Goal: Task Accomplishment & Management: Manage account settings

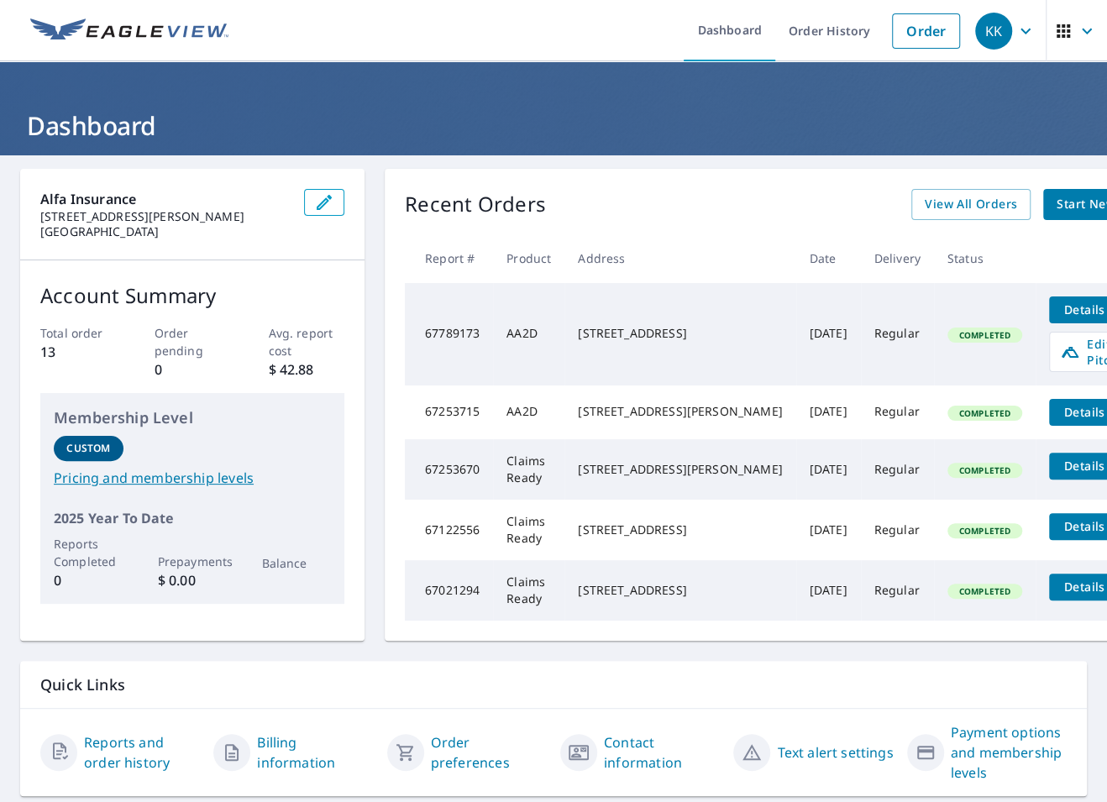
click at [743, 338] on div "2773 COUNTY LINE RD COVINGTON, GA 30014" at bounding box center [680, 333] width 204 height 17
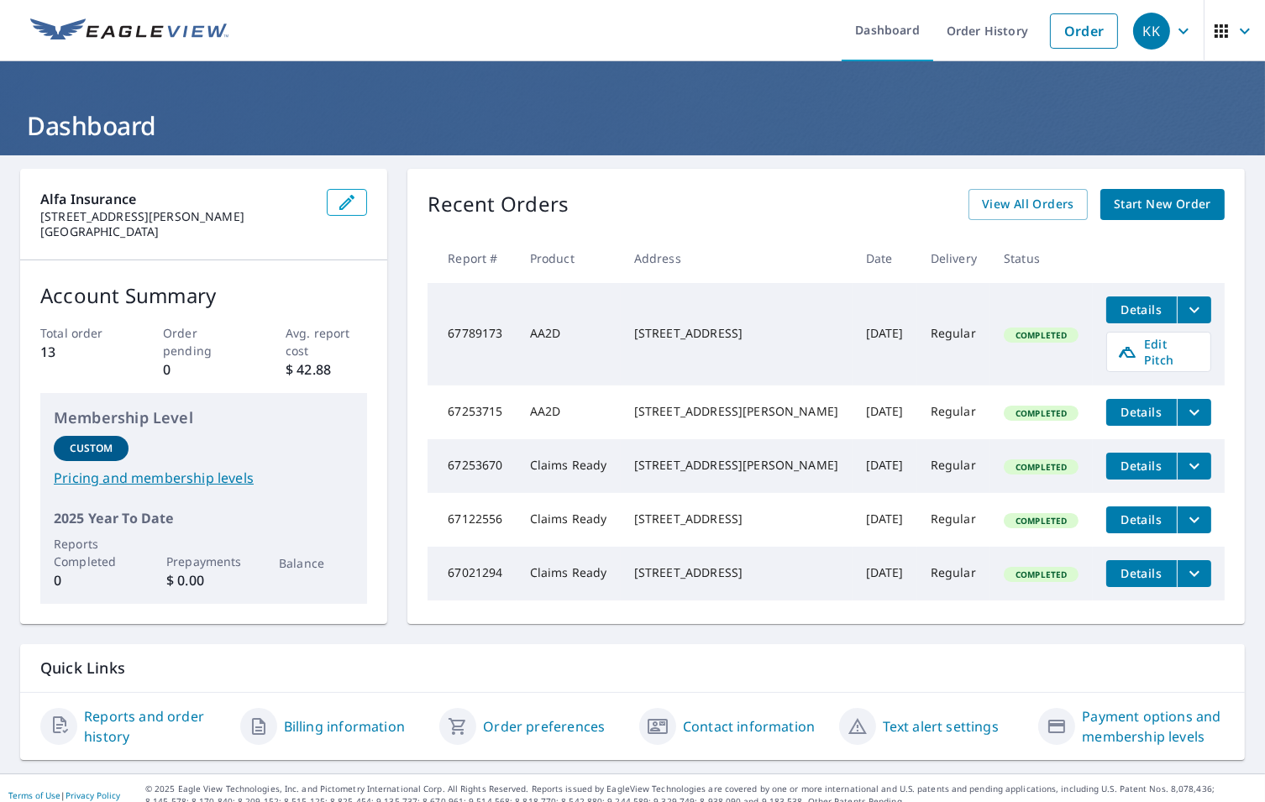
click at [1106, 310] on span "Details" at bounding box center [1141, 310] width 50 height 16
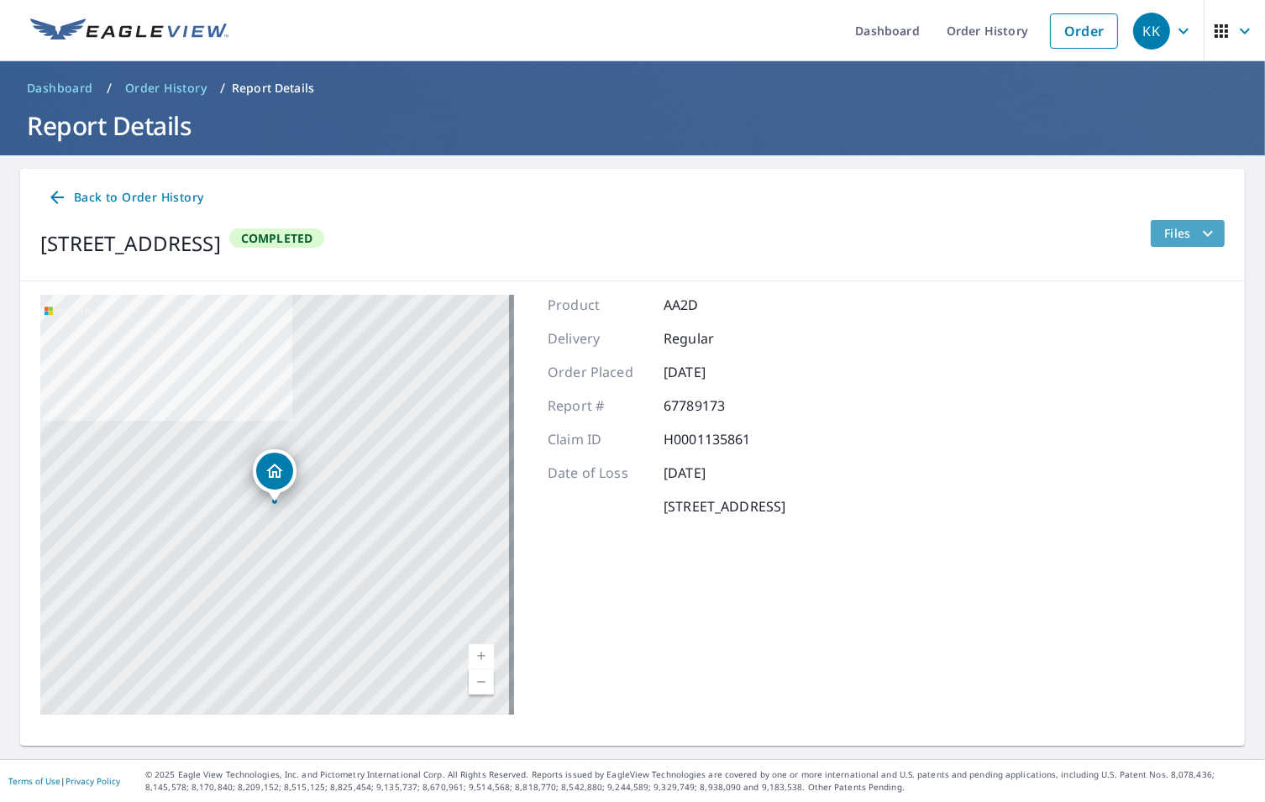
click at [1106, 232] on icon "filesDropdownBtn-67789173" at bounding box center [1208, 233] width 20 height 20
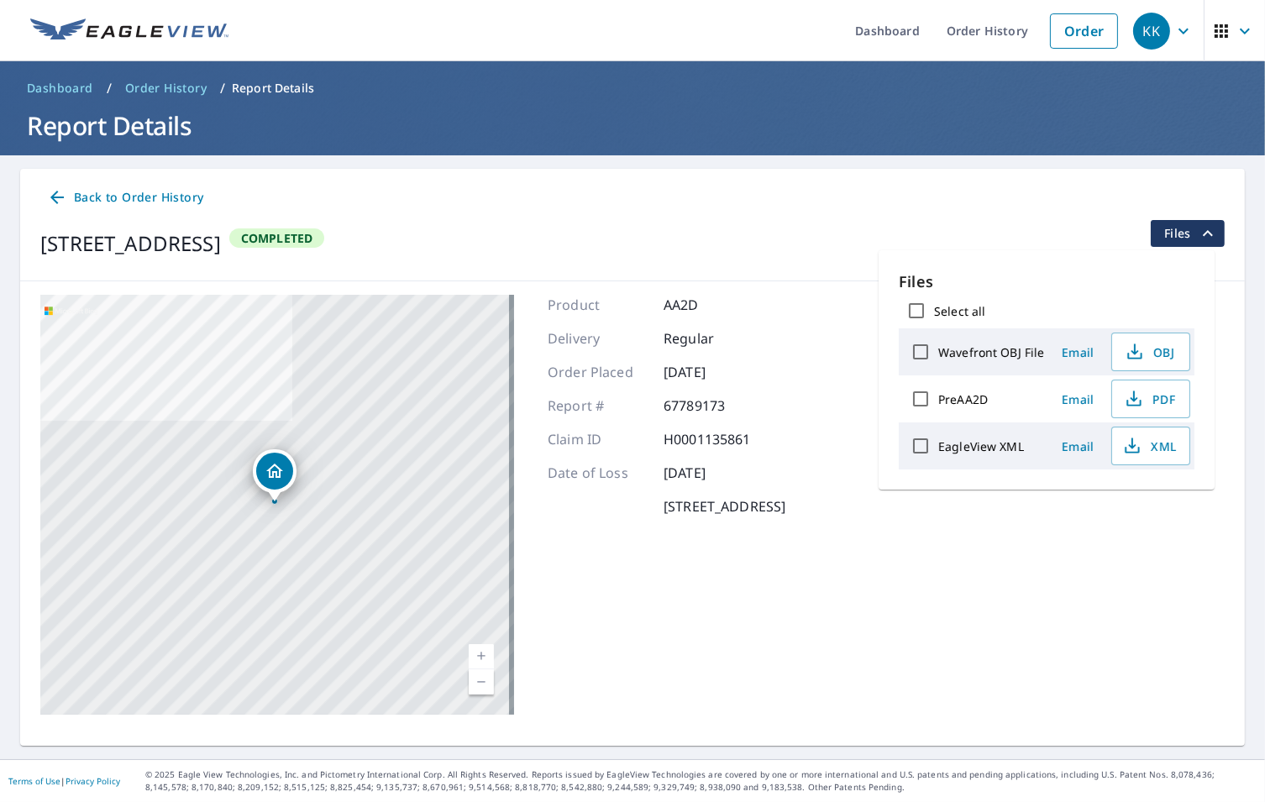
click at [1106, 232] on icon "filesDropdownBtn-67789173" at bounding box center [1208, 233] width 10 height 6
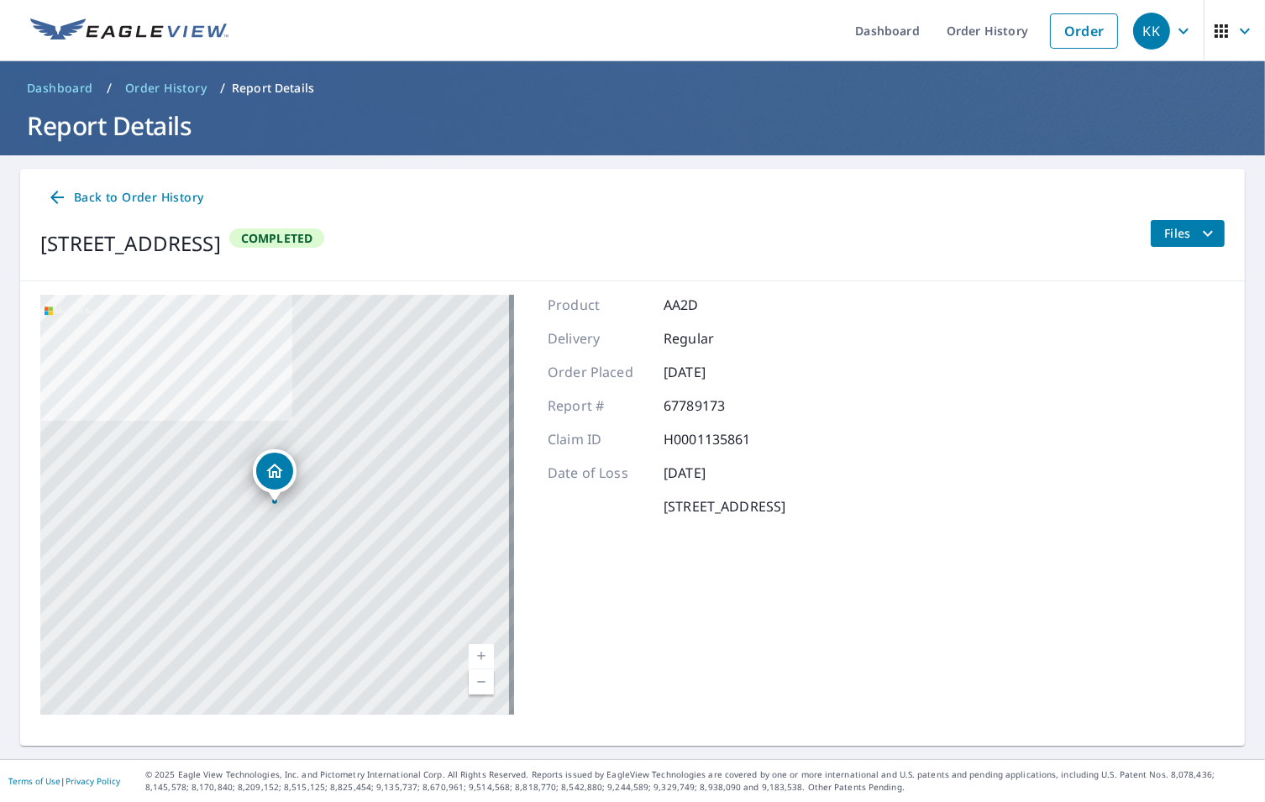
click at [145, 201] on span "Back to Order History" at bounding box center [125, 197] width 156 height 21
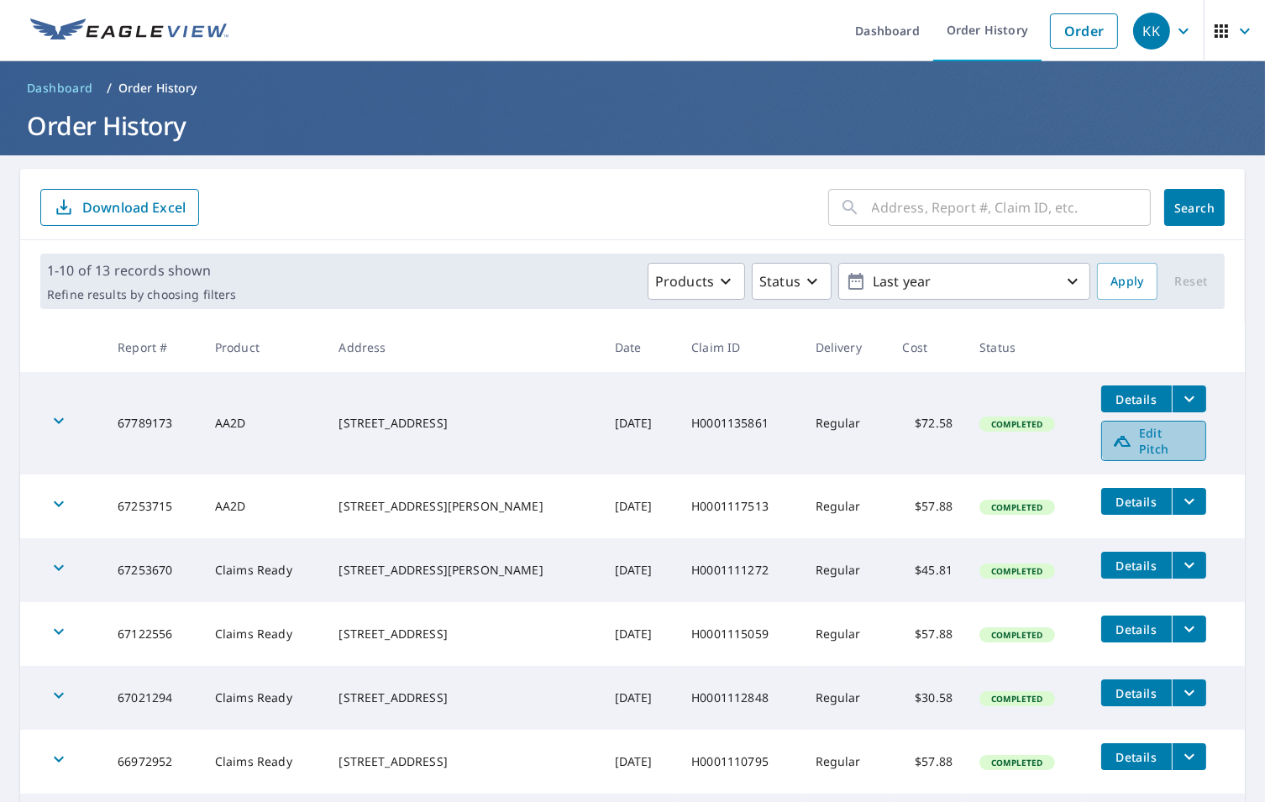
click at [1106, 436] on span "Edit Pitch" at bounding box center [1153, 441] width 83 height 32
click at [56, 416] on icon "button" at bounding box center [59, 421] width 20 height 20
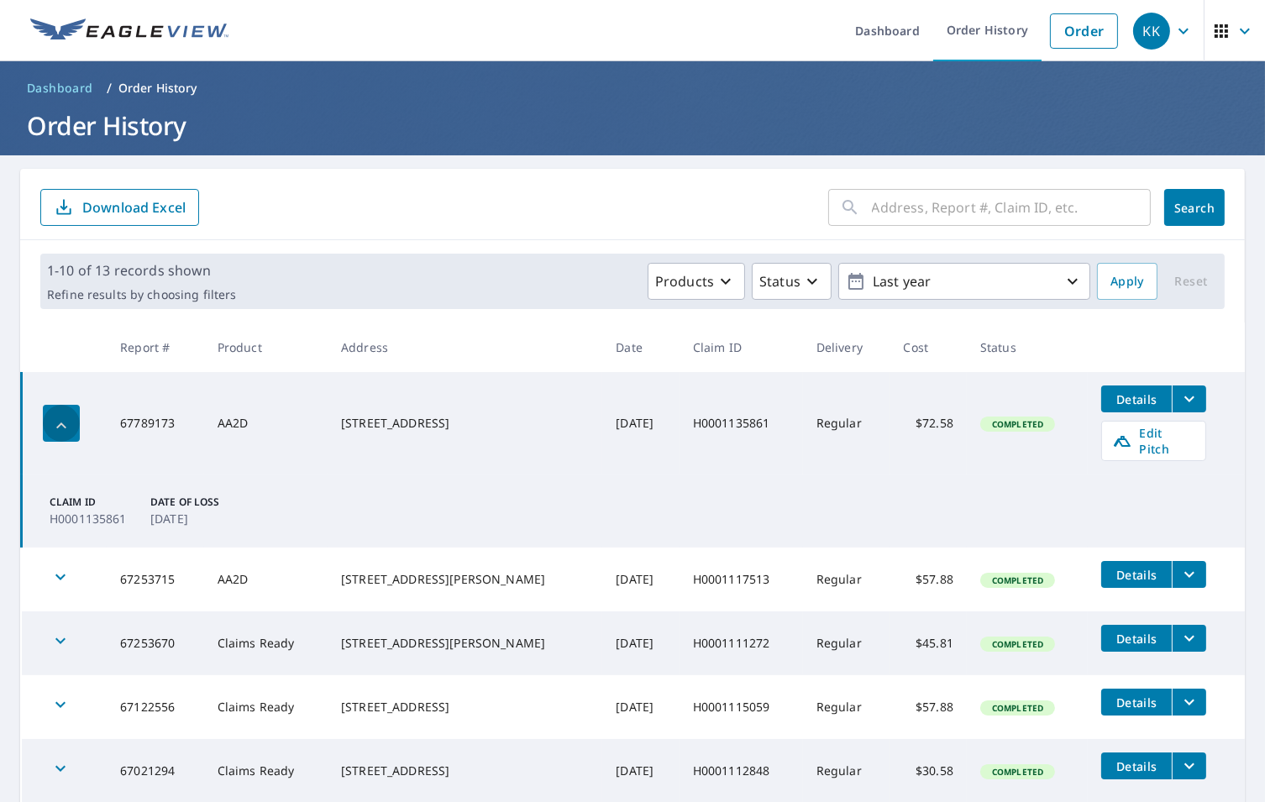
click at [59, 422] on icon "button" at bounding box center [61, 425] width 10 height 6
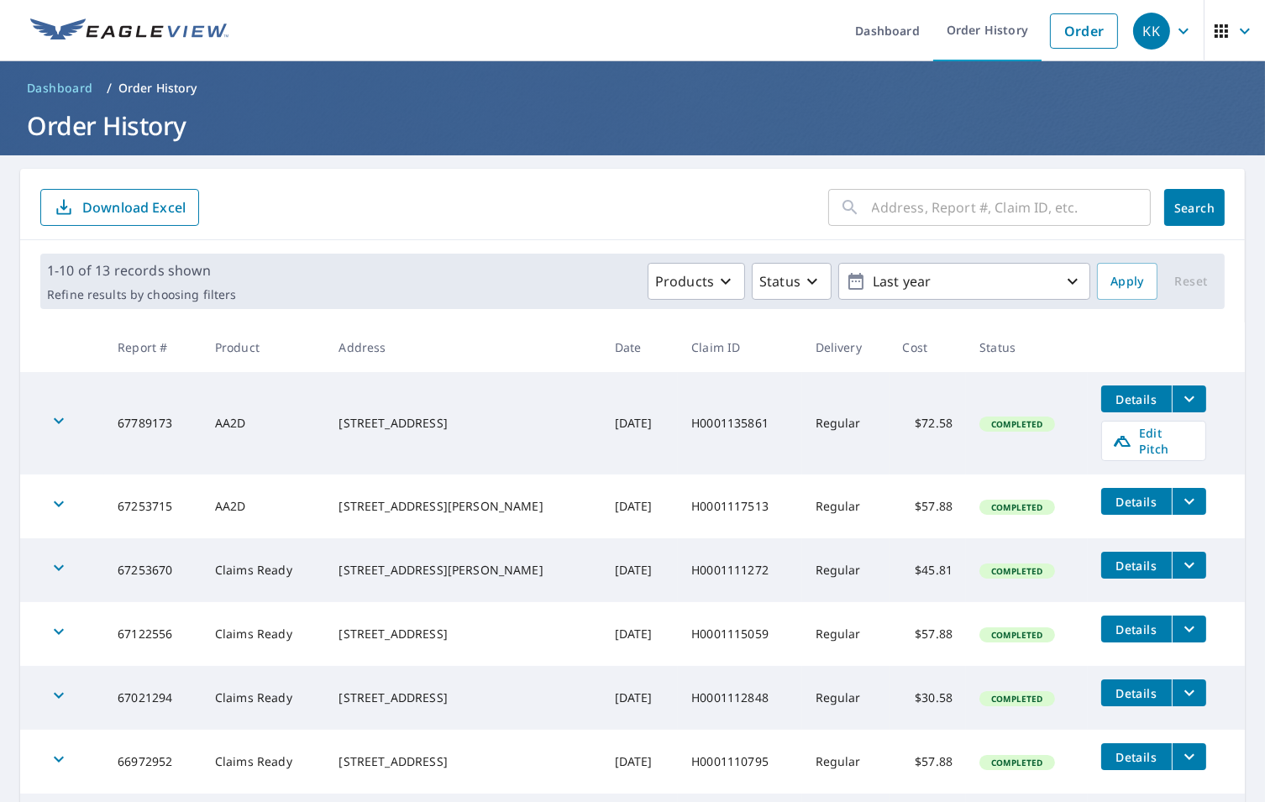
click at [1106, 29] on icon "button" at bounding box center [1183, 31] width 10 height 6
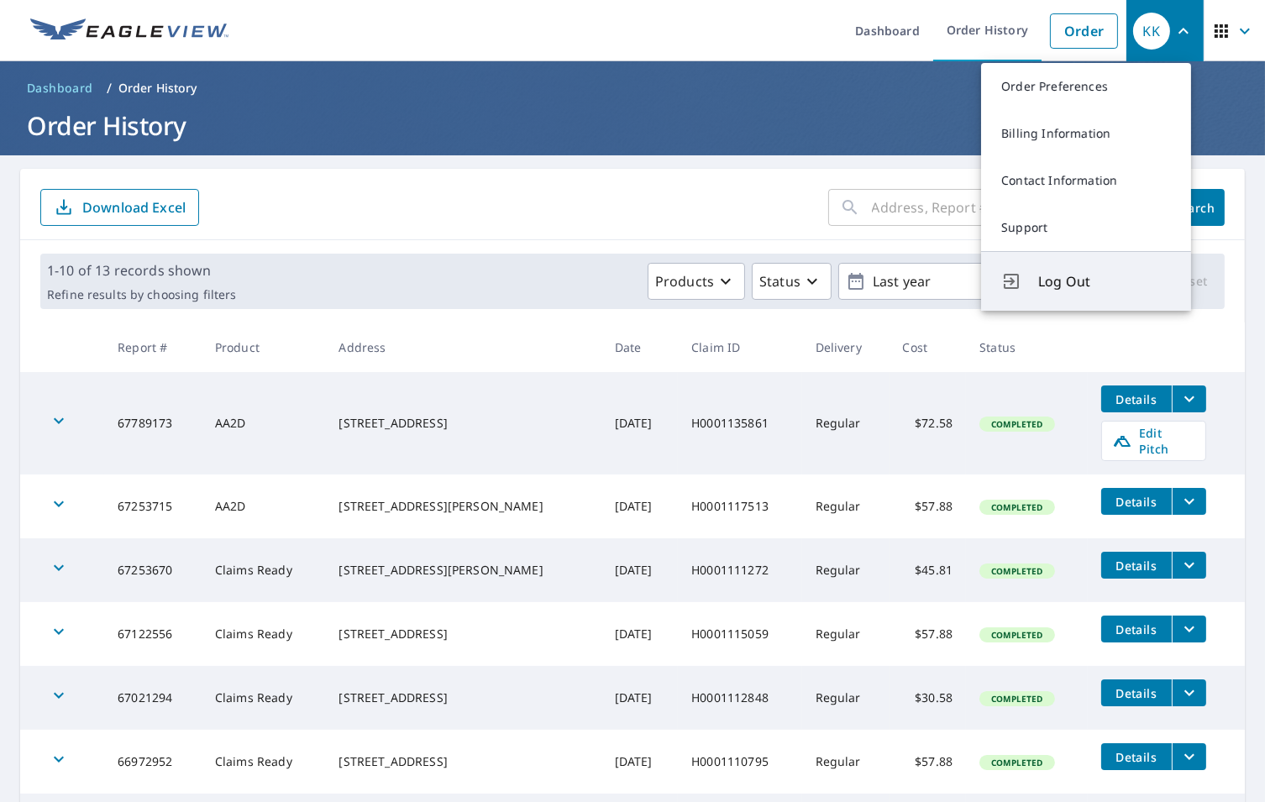
click at [1073, 285] on span "Log Out" at bounding box center [1104, 281] width 133 height 20
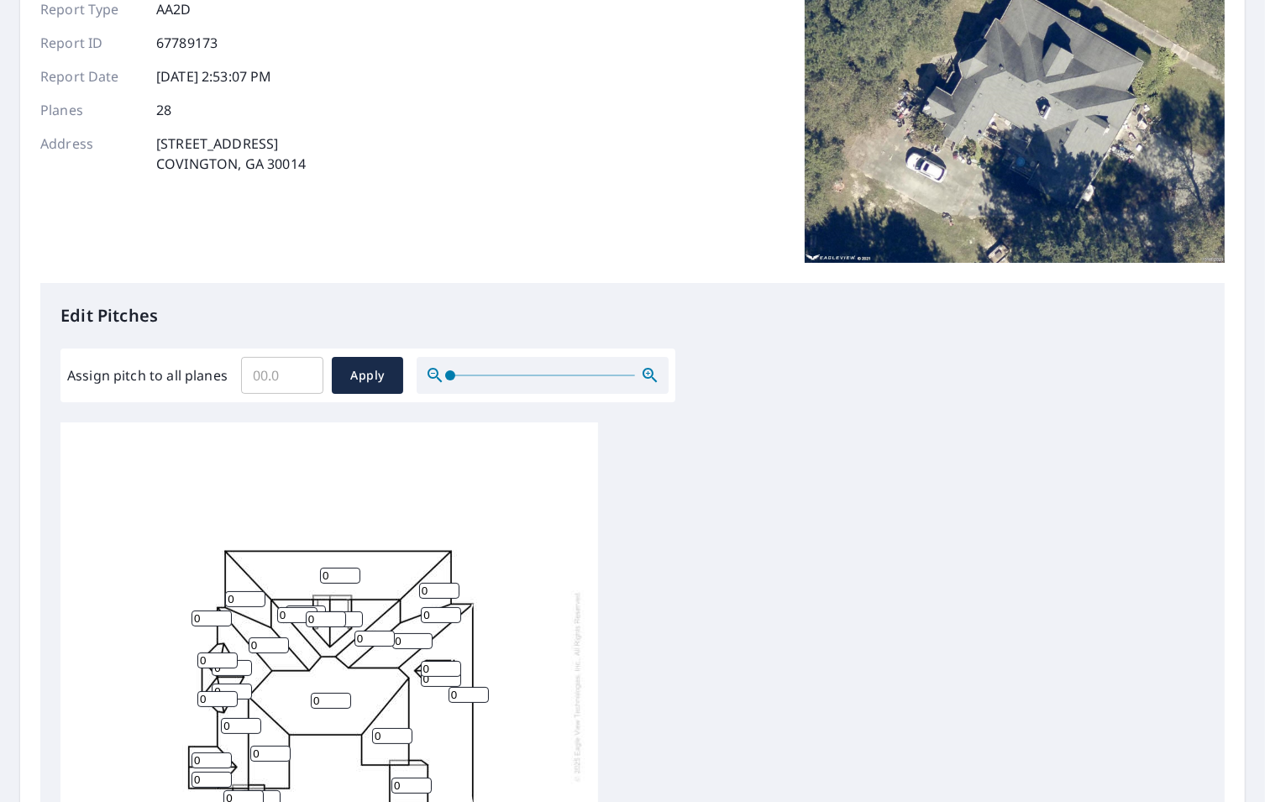
scroll to position [336, 0]
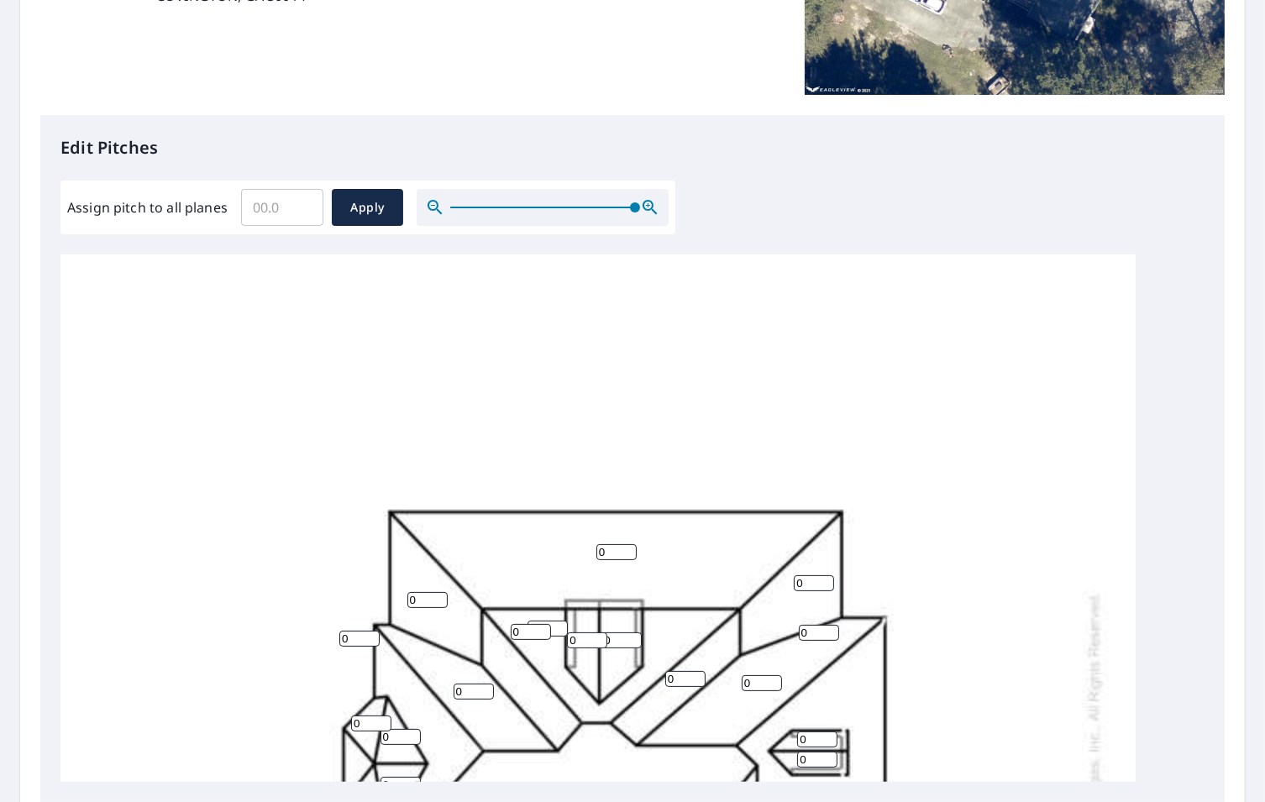
drag, startPoint x: 452, startPoint y: 206, endPoint x: 657, endPoint y: 223, distance: 205.6
click at [657, 223] on div at bounding box center [543, 207] width 252 height 37
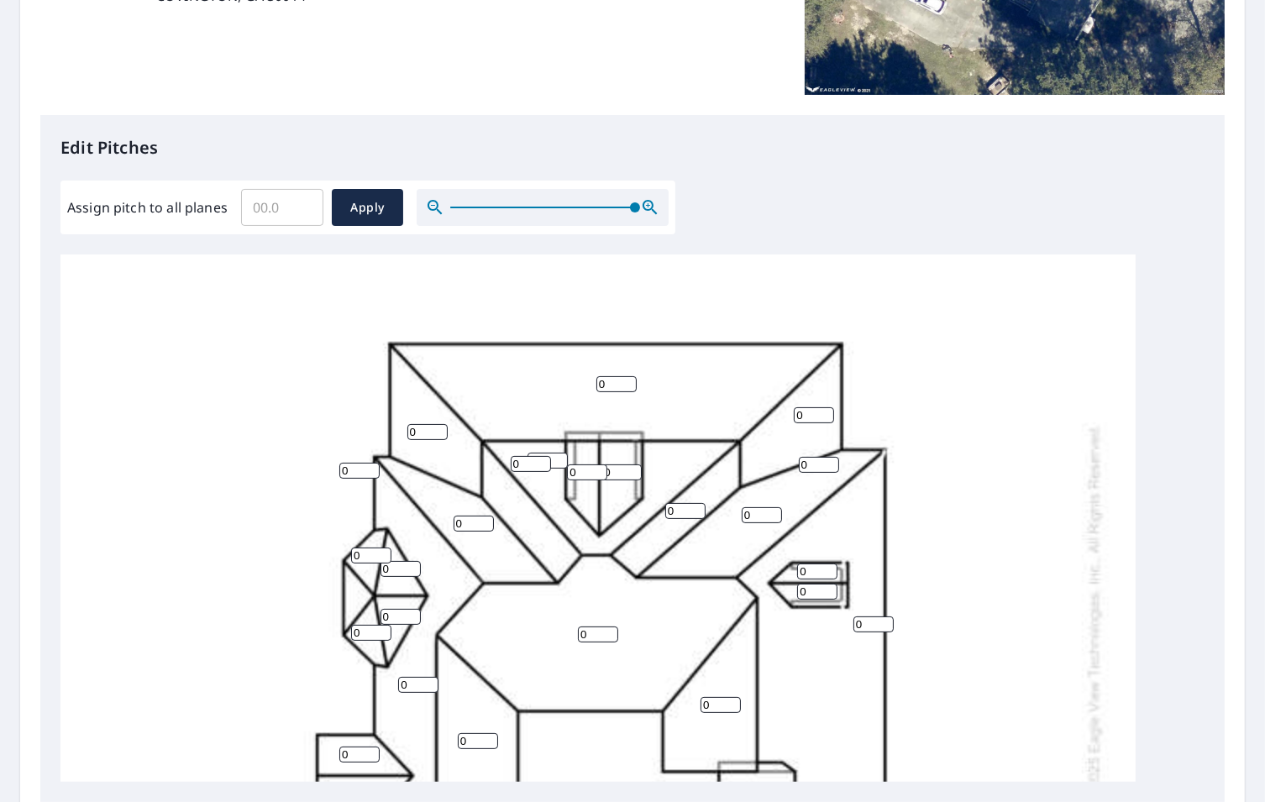
scroll to position [252, 0]
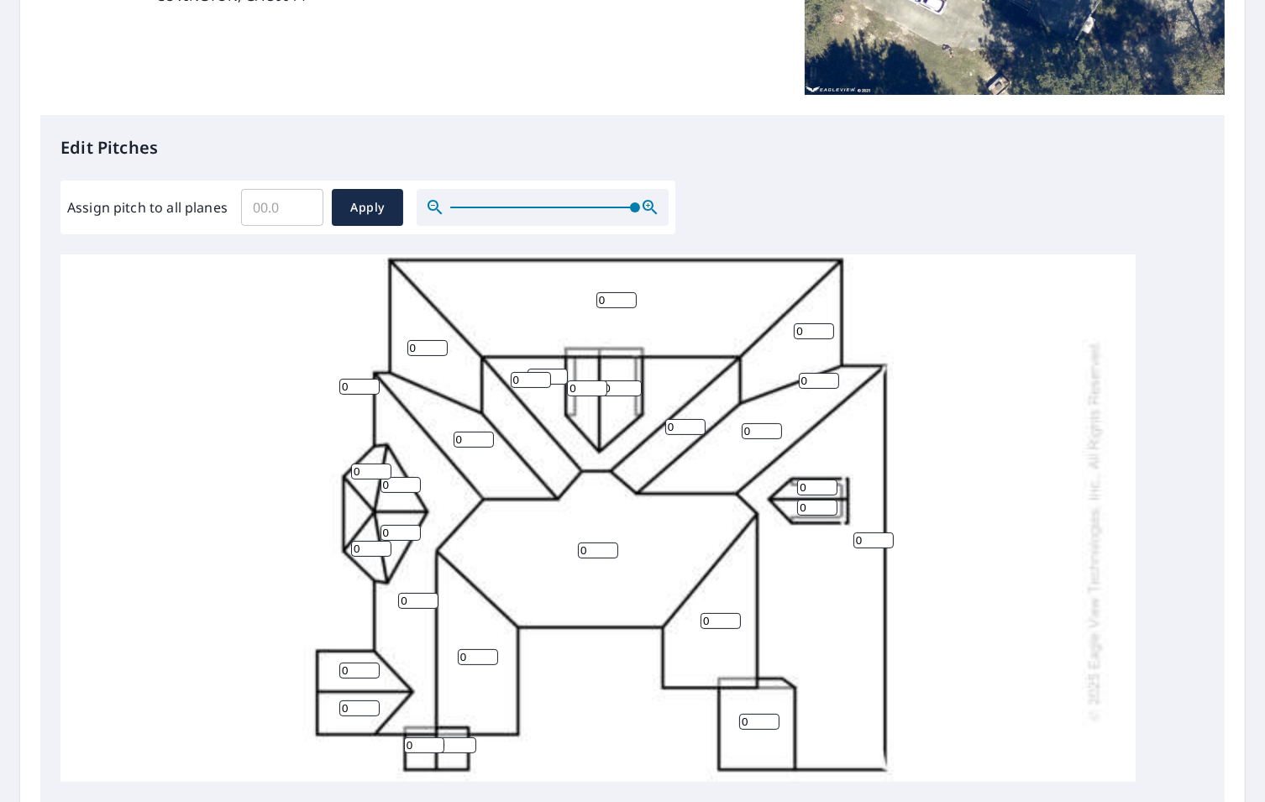
click at [616, 388] on input "0" at bounding box center [621, 388] width 40 height 16
click at [587, 389] on input "0" at bounding box center [587, 388] width 40 height 16
click at [527, 381] on input "0" at bounding box center [531, 380] width 40 height 16
click at [353, 507] on div "0 0 0 0 0 0 0 0 0 0 0 0 0 0 0 0 0 0 0 0 0 0 0 0 0 0 0 0" at bounding box center [597, 530] width 1075 height 1055
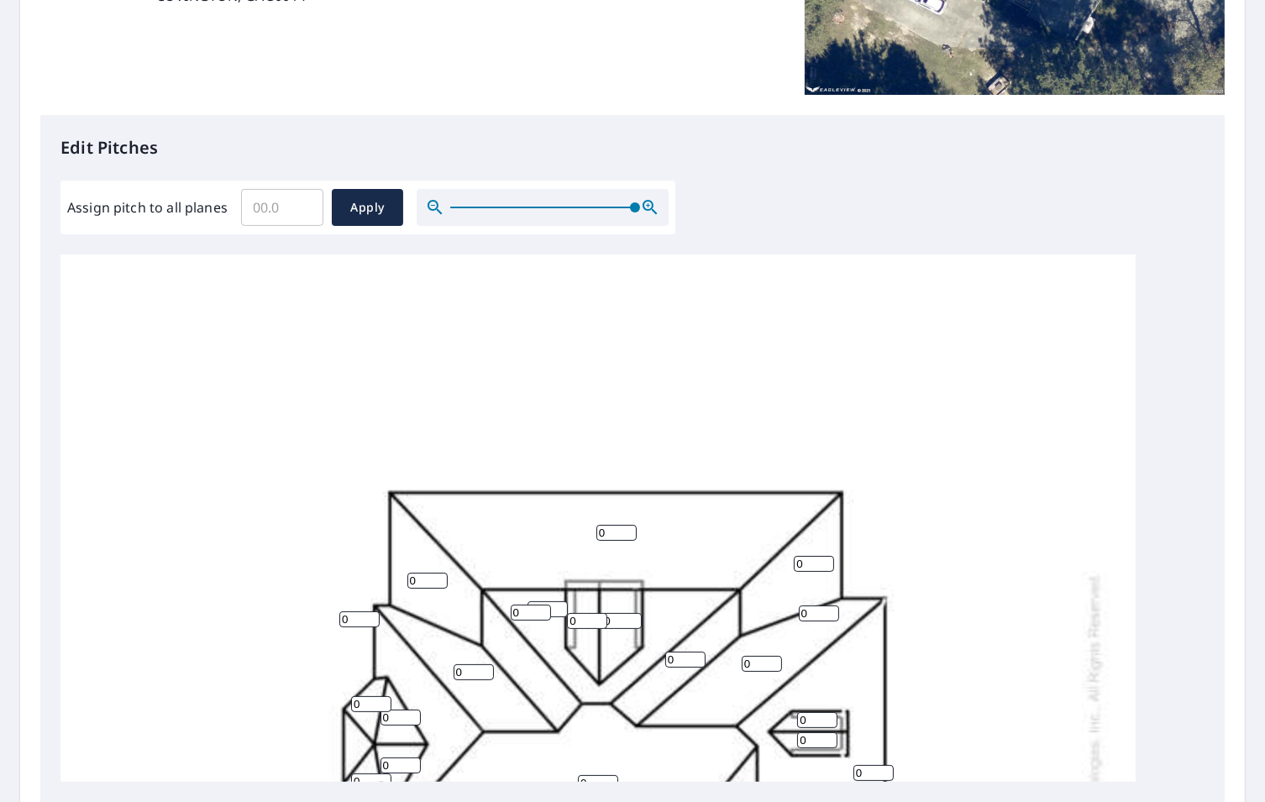
scroll to position [0, 0]
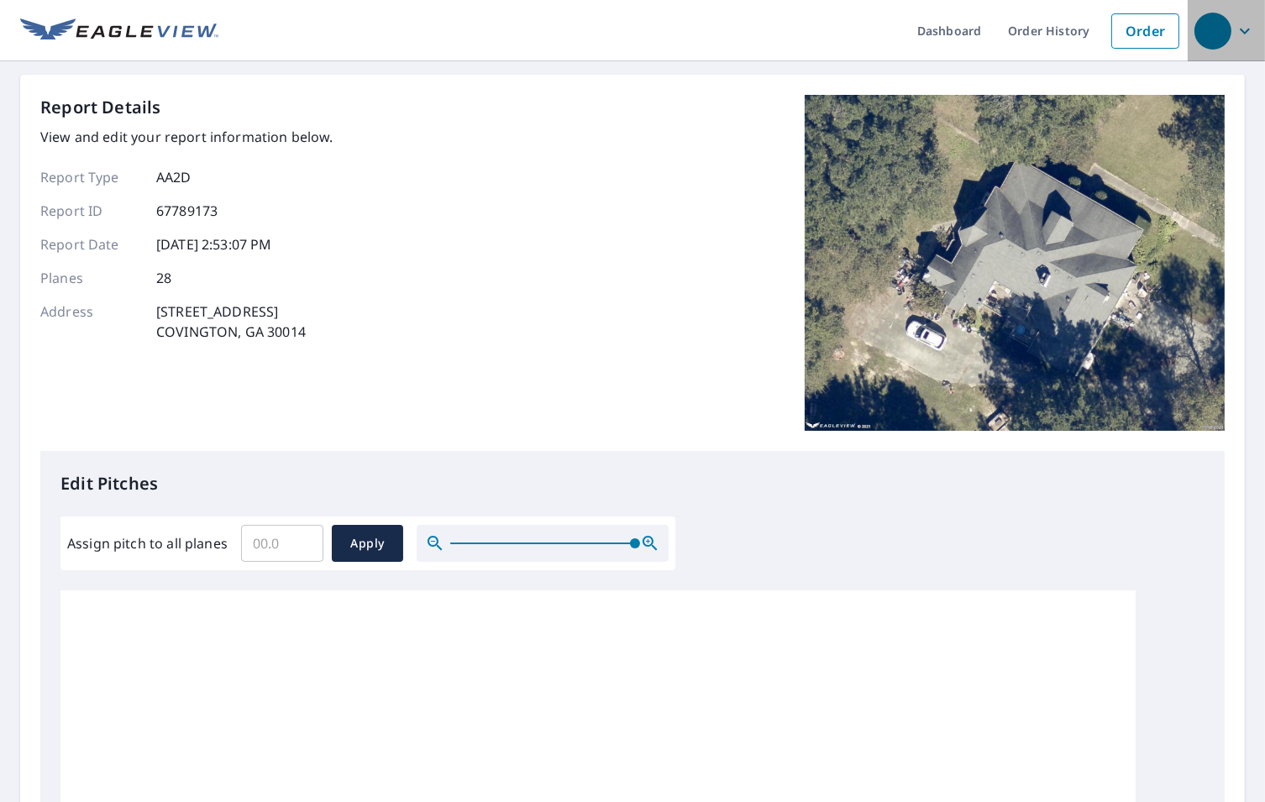
click at [1240, 31] on icon "button" at bounding box center [1245, 31] width 10 height 6
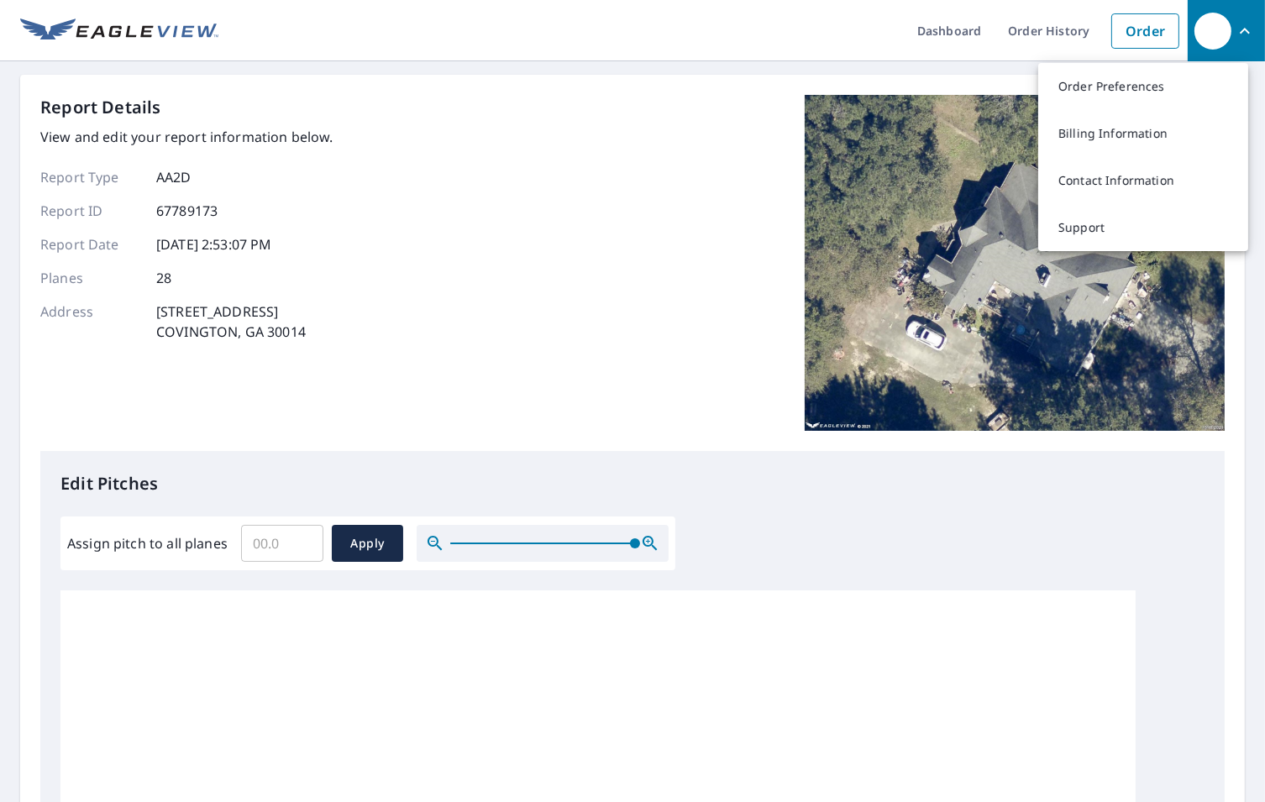
click at [1235, 31] on icon "button" at bounding box center [1245, 31] width 20 height 20
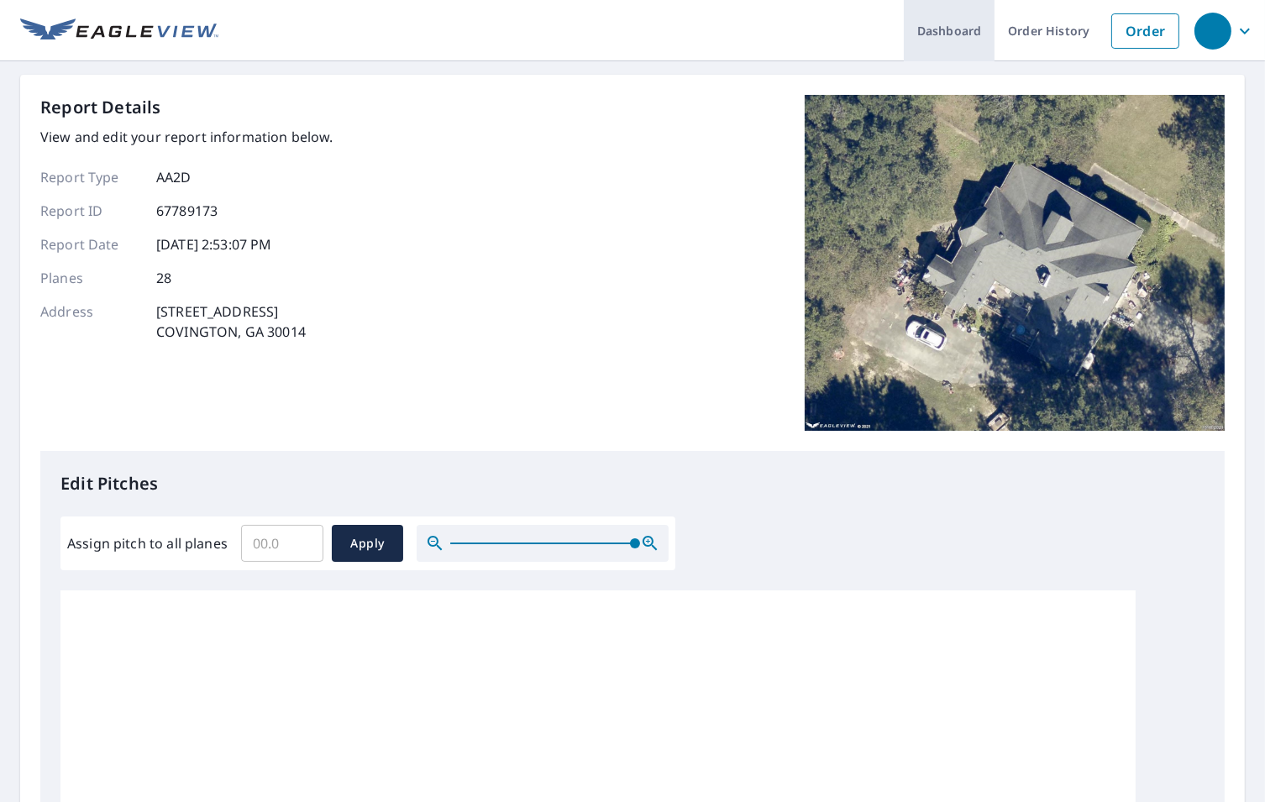
click at [941, 28] on link "Dashboard" at bounding box center [949, 30] width 91 height 61
